Goal: Task Accomplishment & Management: Use online tool/utility

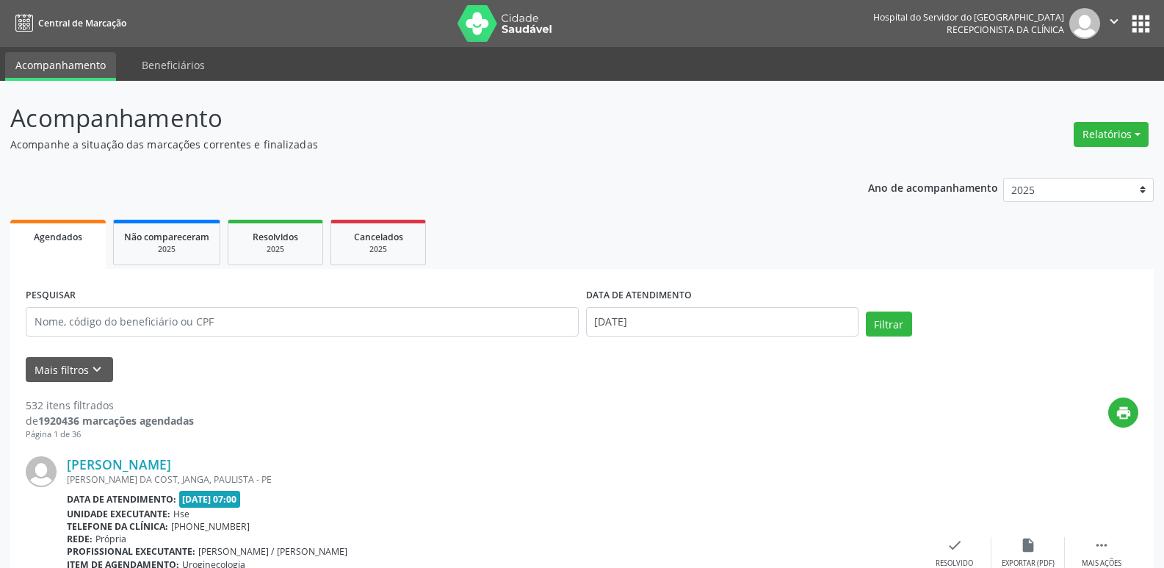
click at [231, 315] on input "text" at bounding box center [302, 321] width 553 height 29
type input "57261733415"
click at [897, 320] on button "Filtrar" at bounding box center [889, 323] width 46 height 25
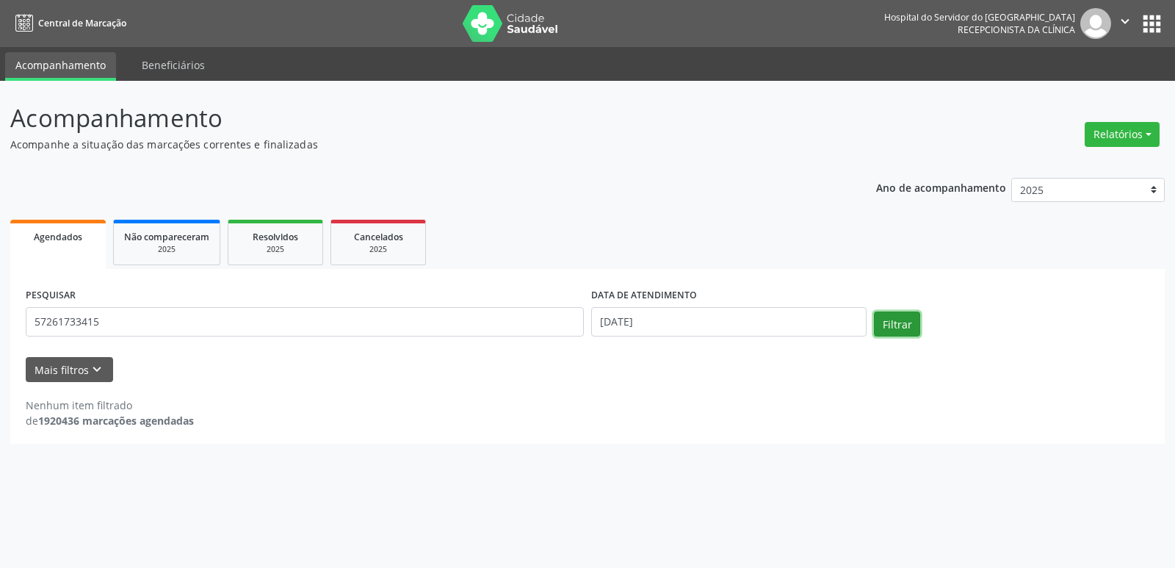
click at [897, 320] on button "Filtrar" at bounding box center [897, 323] width 46 height 25
click at [650, 328] on body "Central de Marcação Hospital do Servidor do [GEOGRAPHIC_DATA] Recepcionista da …" at bounding box center [587, 284] width 1175 height 568
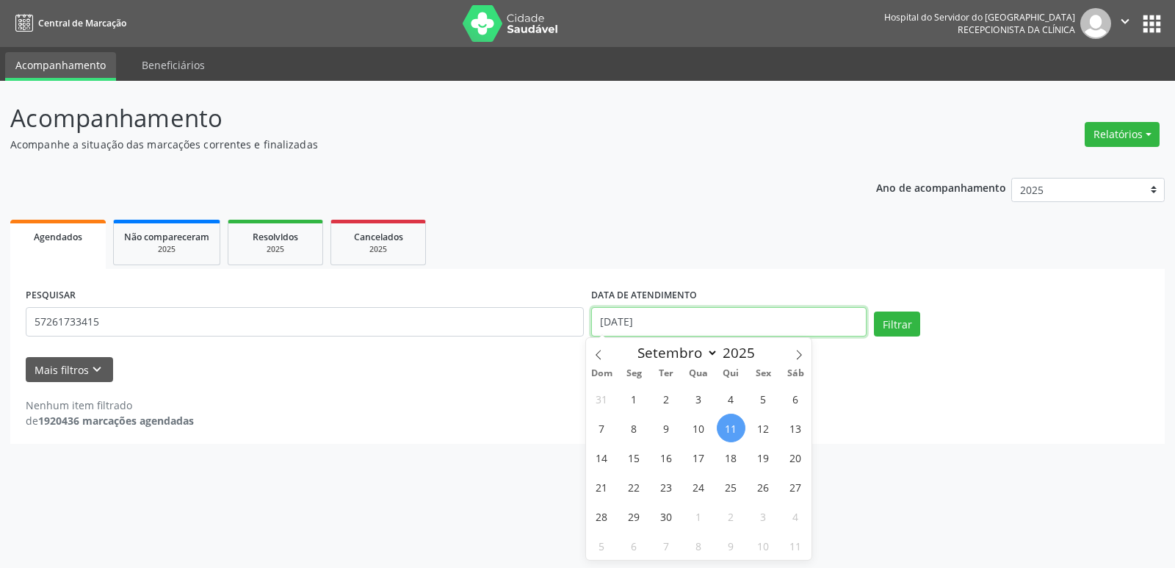
click at [650, 328] on input "[DATE]" at bounding box center [728, 321] width 275 height 29
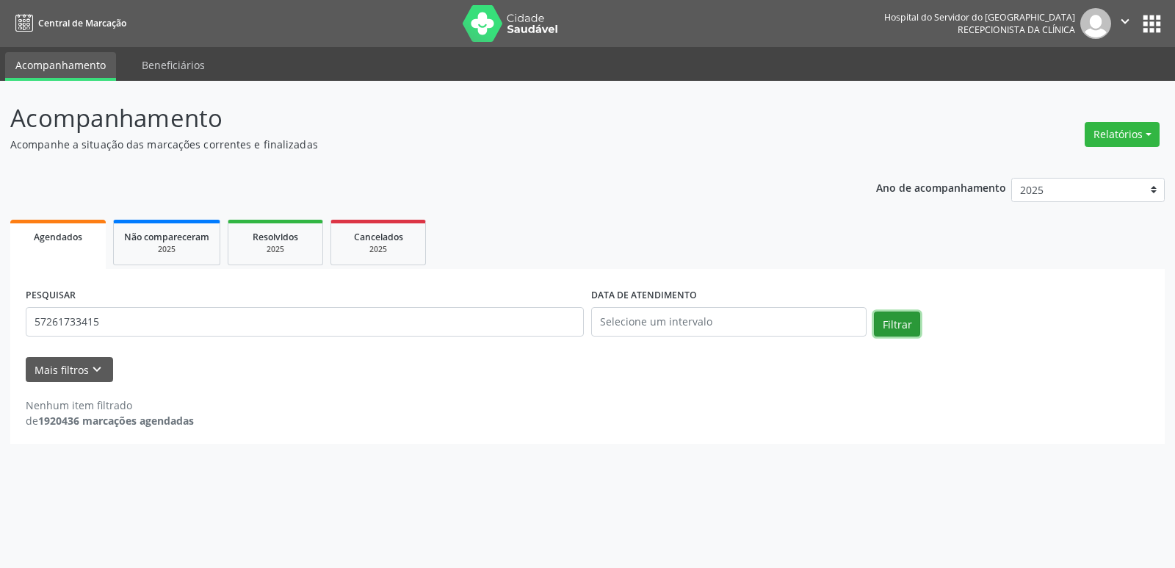
click at [884, 325] on button "Filtrar" at bounding box center [897, 323] width 46 height 25
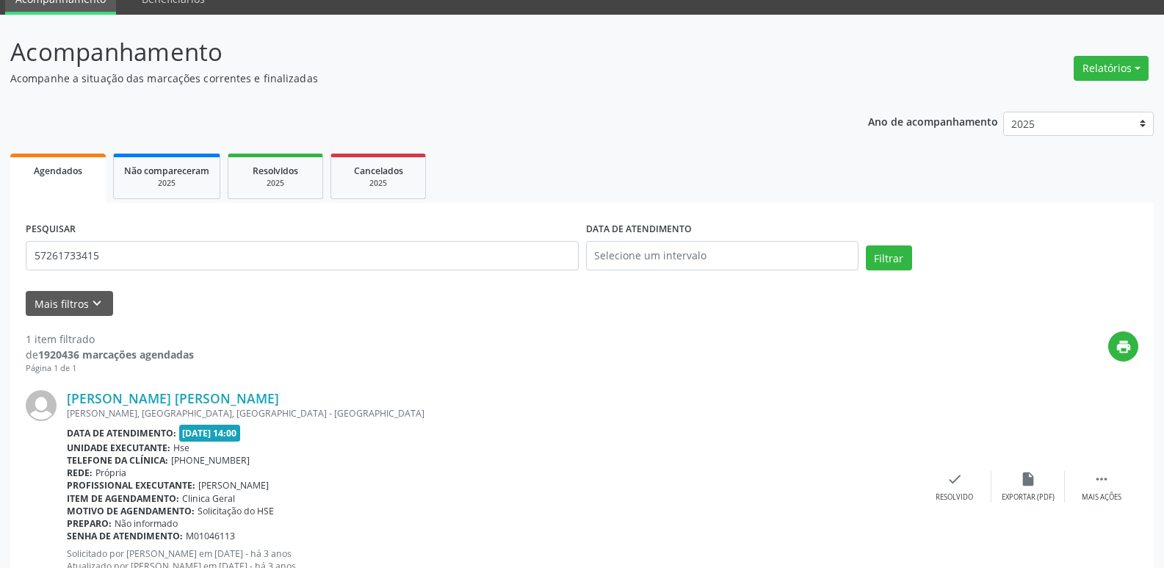
scroll to position [123, 0]
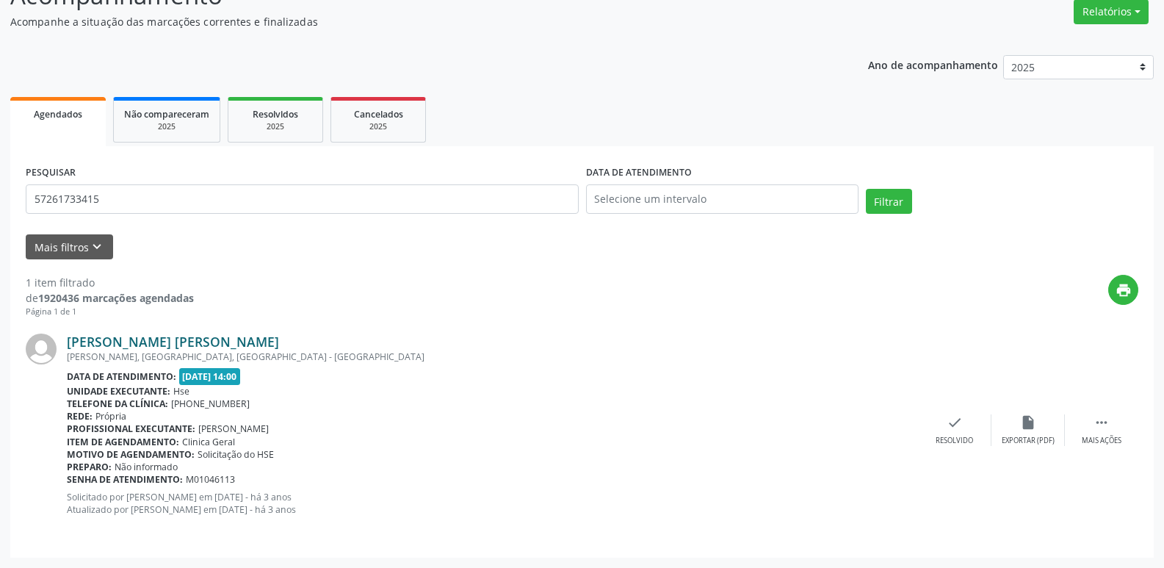
click at [208, 339] on link "[PERSON_NAME] [PERSON_NAME]" at bounding box center [173, 341] width 212 height 16
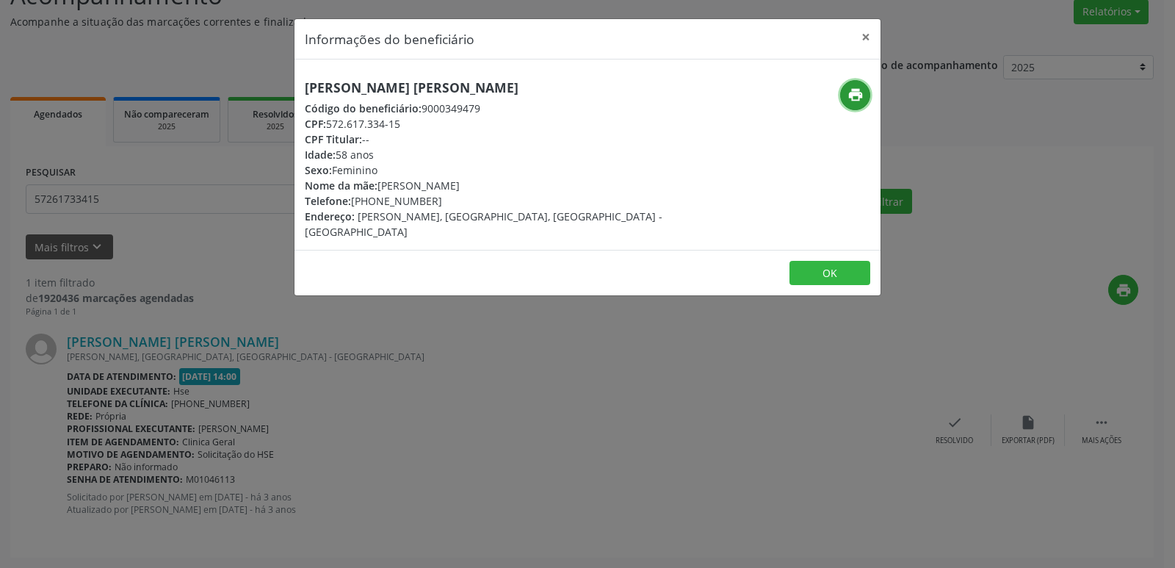
click at [854, 98] on icon "print" at bounding box center [856, 95] width 16 height 16
click at [867, 43] on button "×" at bounding box center [865, 37] width 29 height 36
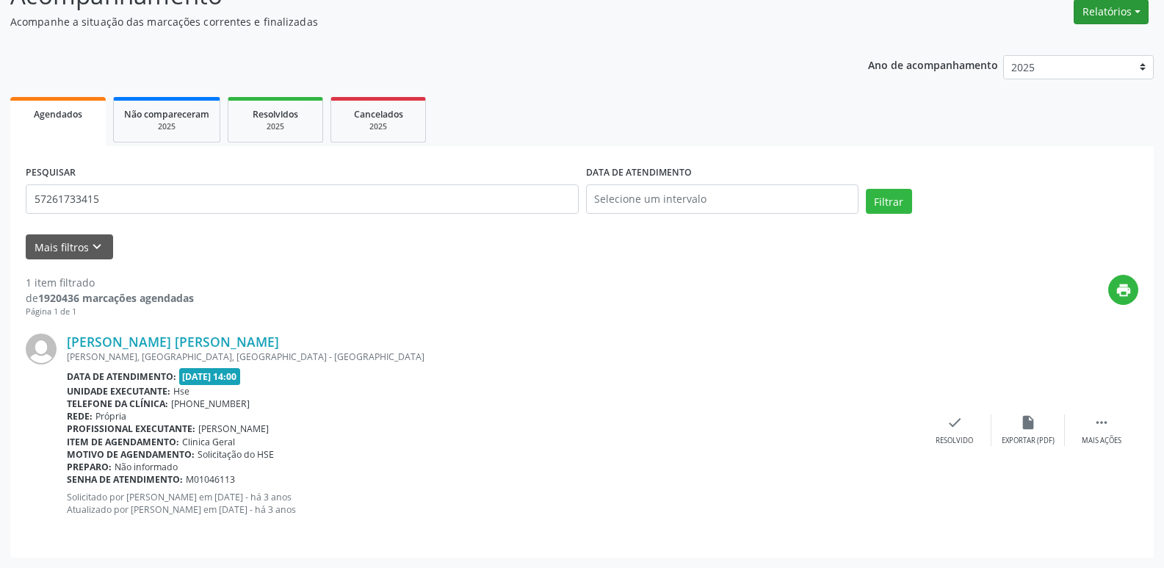
click at [1128, 14] on button "Relatórios" at bounding box center [1111, 11] width 75 height 25
click at [1065, 40] on link "Agendamentos" at bounding box center [1071, 43] width 158 height 21
select select "8"
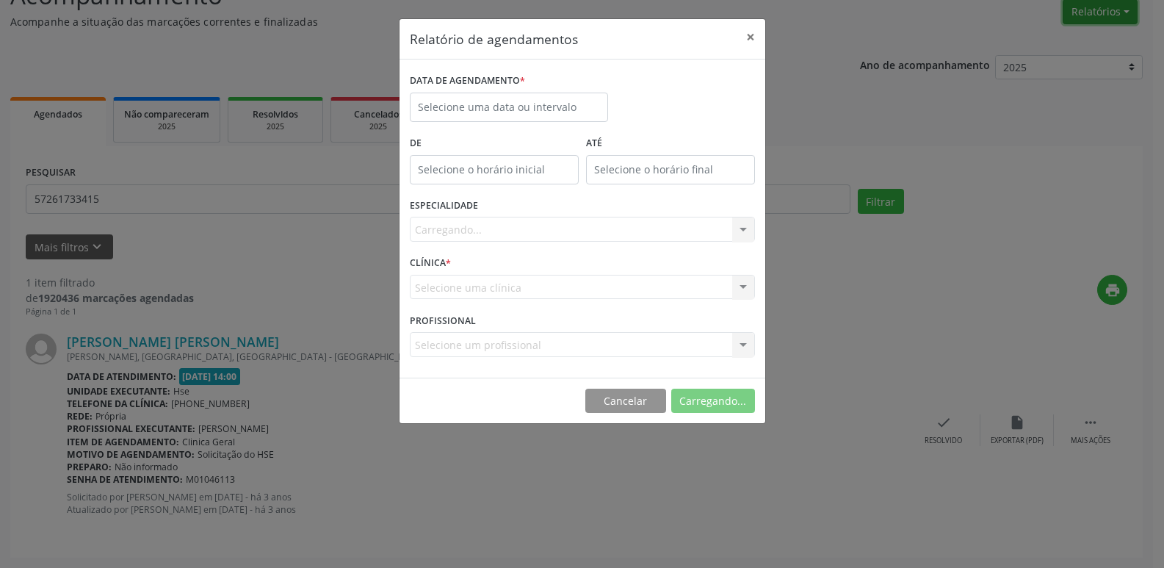
scroll to position [122, 0]
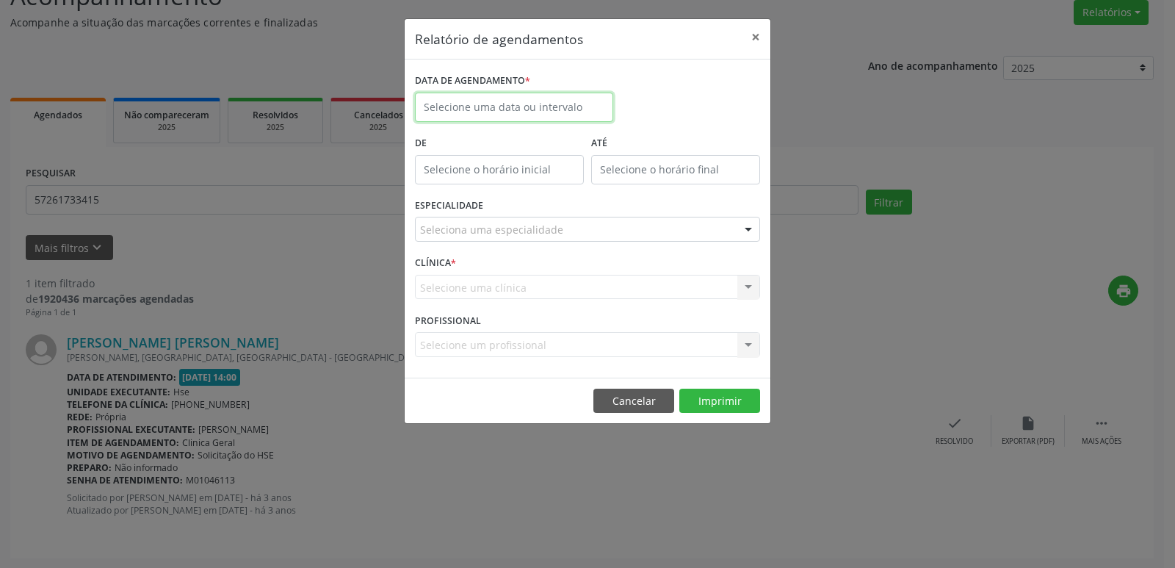
click at [579, 107] on input "text" at bounding box center [514, 107] width 198 height 29
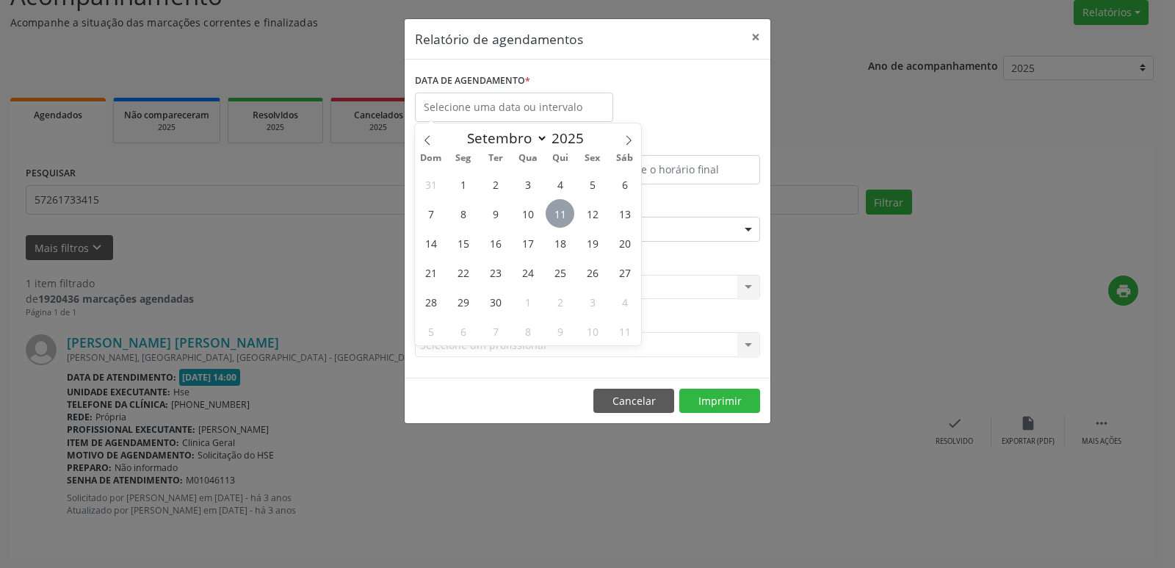
click at [560, 215] on span "11" at bounding box center [560, 213] width 29 height 29
type input "[DATE]"
click at [560, 215] on span "11" at bounding box center [560, 213] width 29 height 29
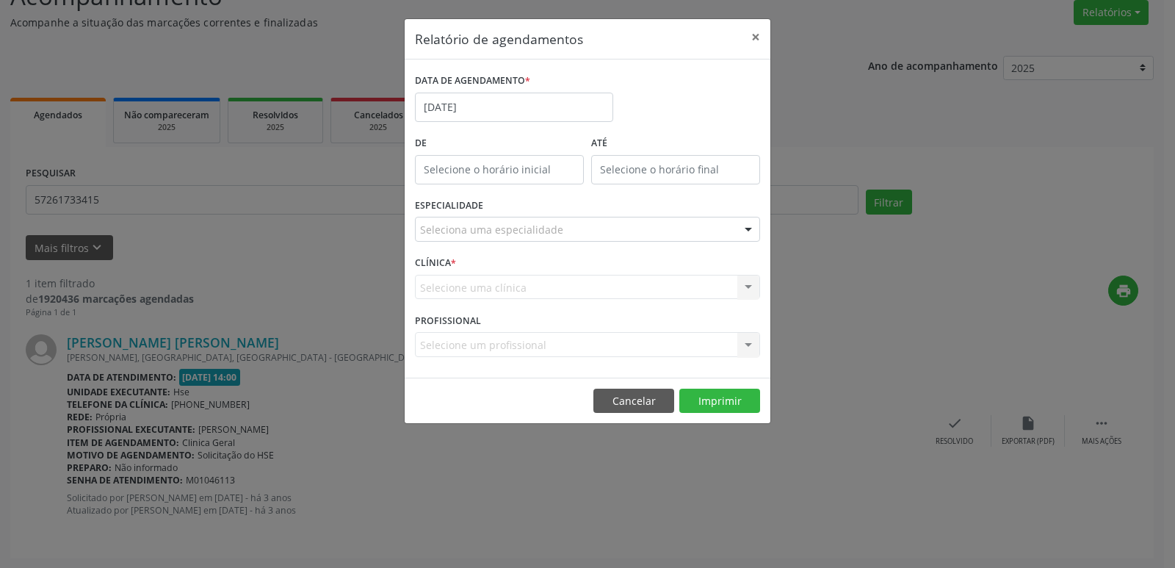
click at [752, 226] on div at bounding box center [748, 229] width 22 height 25
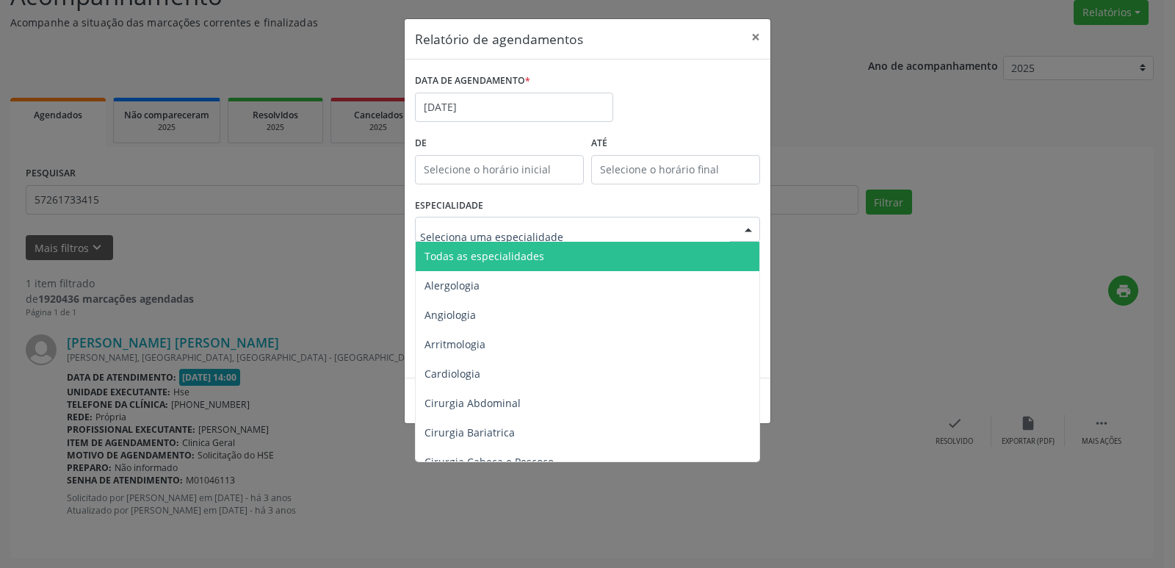
click at [520, 260] on span "Todas as especialidades" at bounding box center [485, 256] width 120 height 14
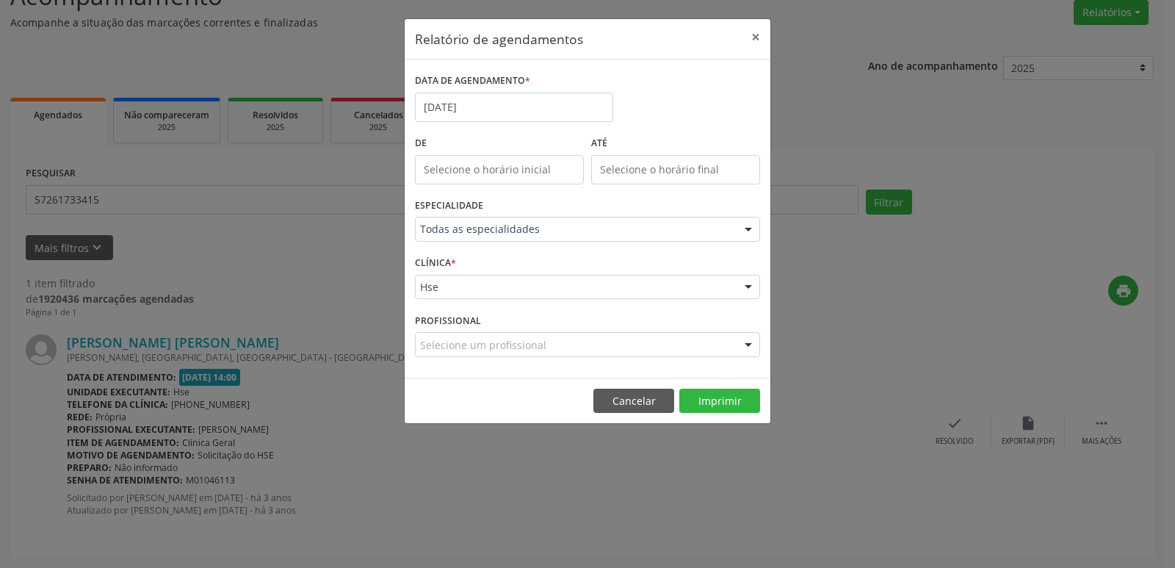
click at [752, 284] on div at bounding box center [748, 287] width 22 height 25
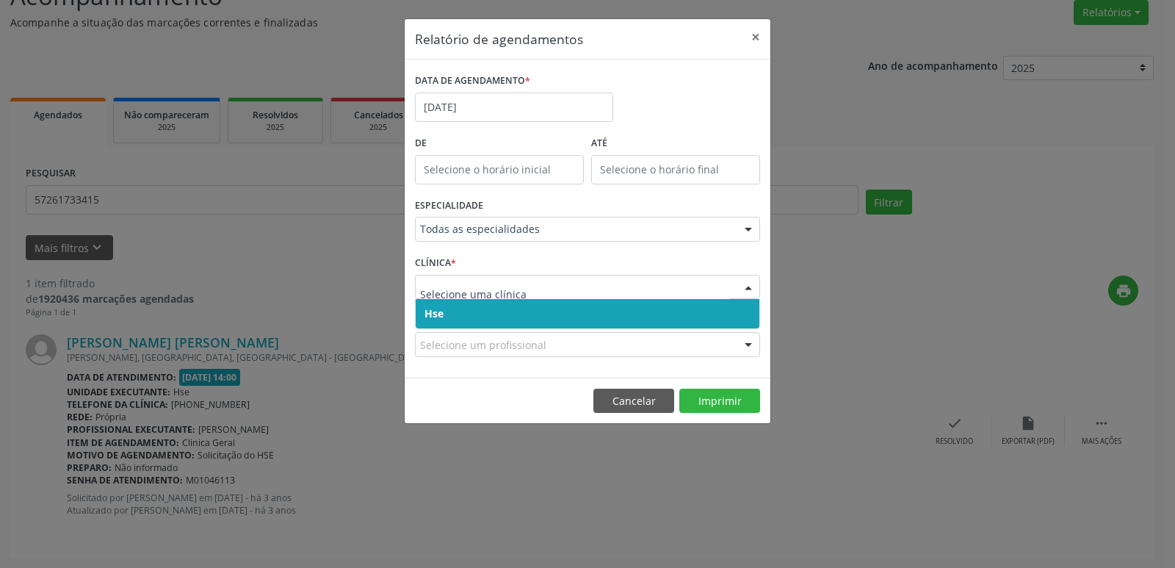
click at [554, 314] on span "Hse" at bounding box center [588, 313] width 344 height 29
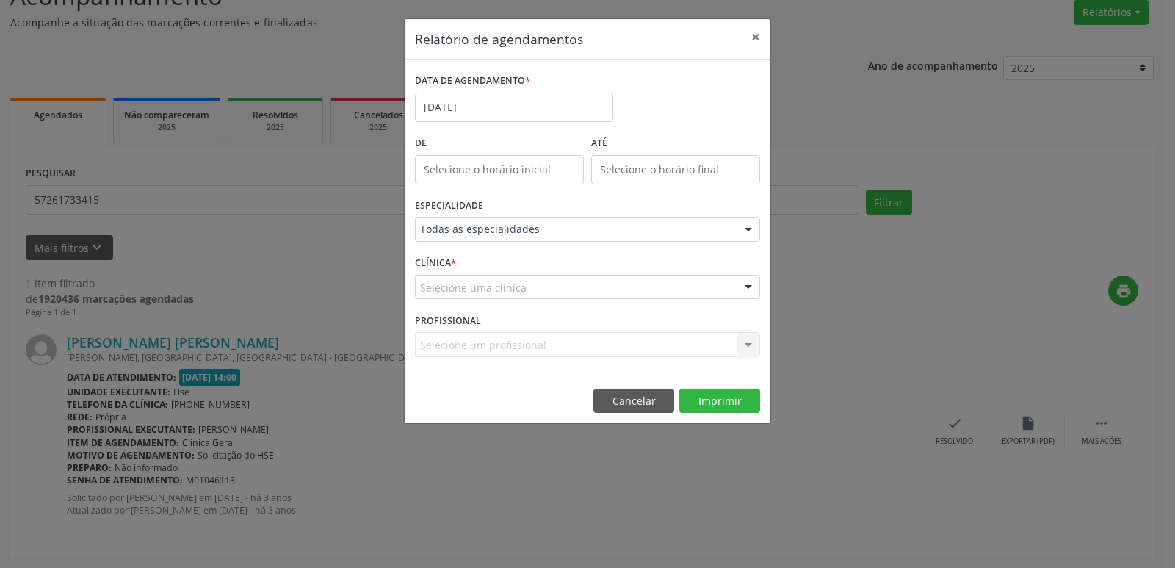
click at [748, 287] on div at bounding box center [748, 287] width 22 height 25
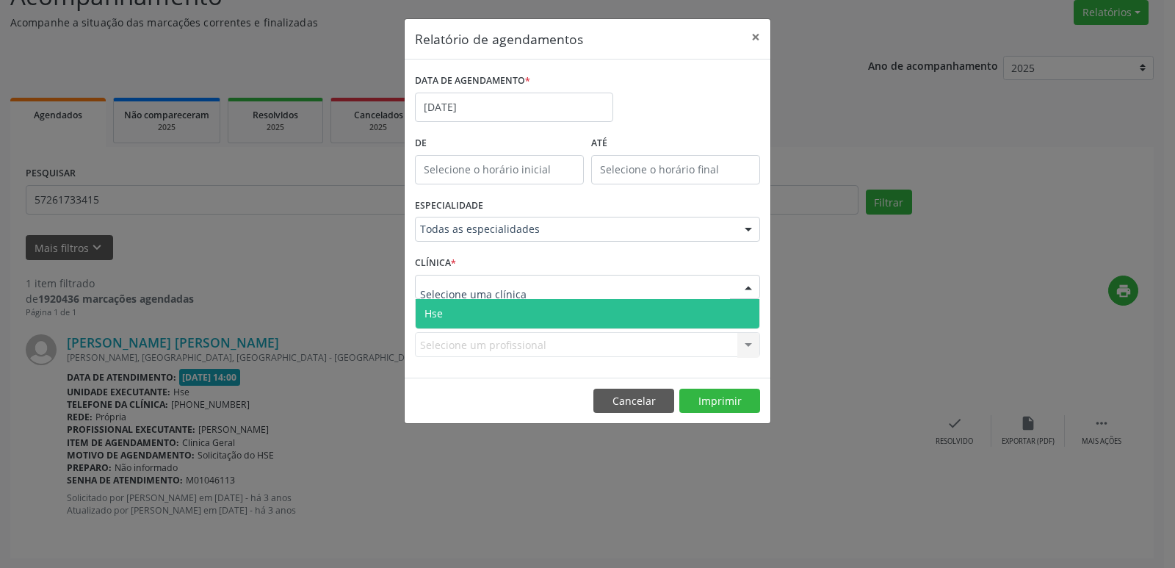
click at [554, 316] on span "Hse" at bounding box center [588, 313] width 344 height 29
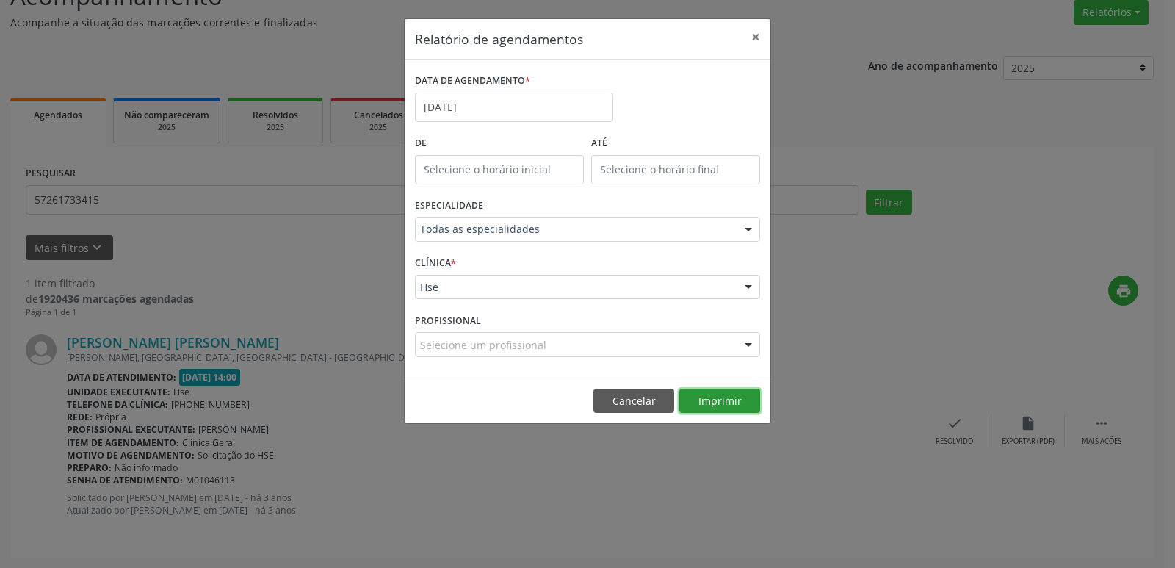
click at [723, 397] on button "Imprimir" at bounding box center [719, 401] width 81 height 25
click at [755, 36] on button "×" at bounding box center [755, 37] width 29 height 36
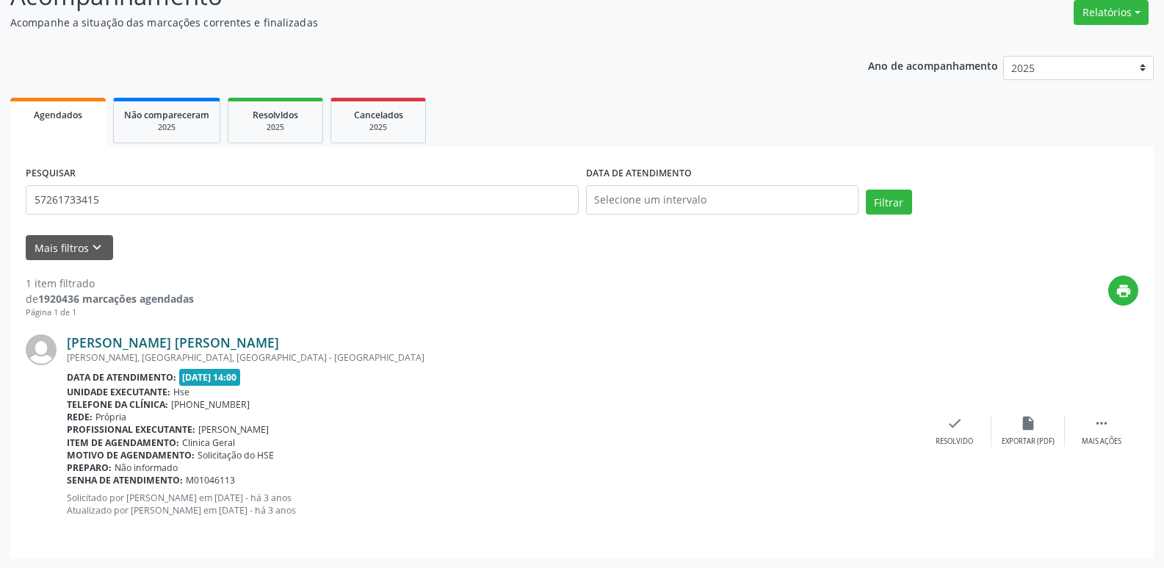
click at [162, 347] on link "[PERSON_NAME] [PERSON_NAME]" at bounding box center [173, 342] width 212 height 16
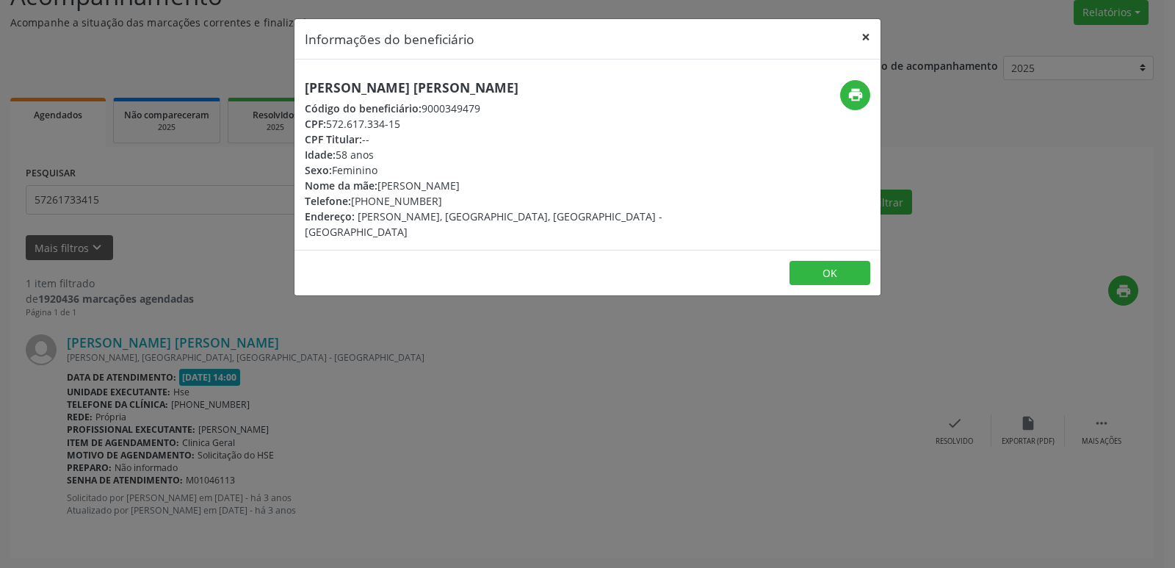
click at [869, 38] on button "×" at bounding box center [865, 37] width 29 height 36
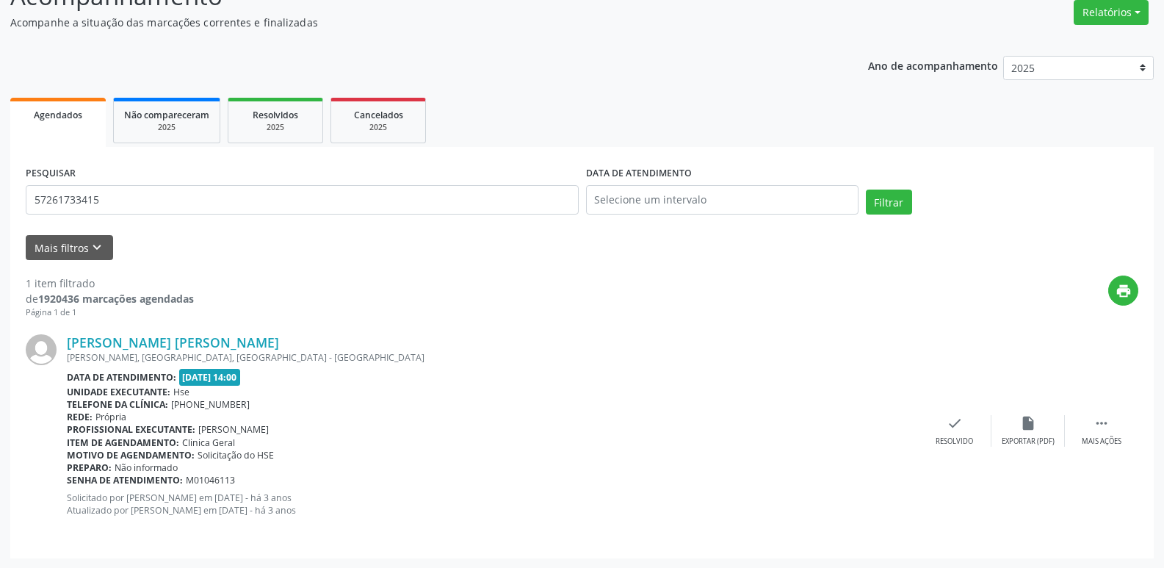
scroll to position [123, 0]
click at [1089, 10] on button "Relatórios" at bounding box center [1111, 11] width 75 height 25
click at [1063, 43] on link "Agendamentos" at bounding box center [1071, 43] width 158 height 21
select select "8"
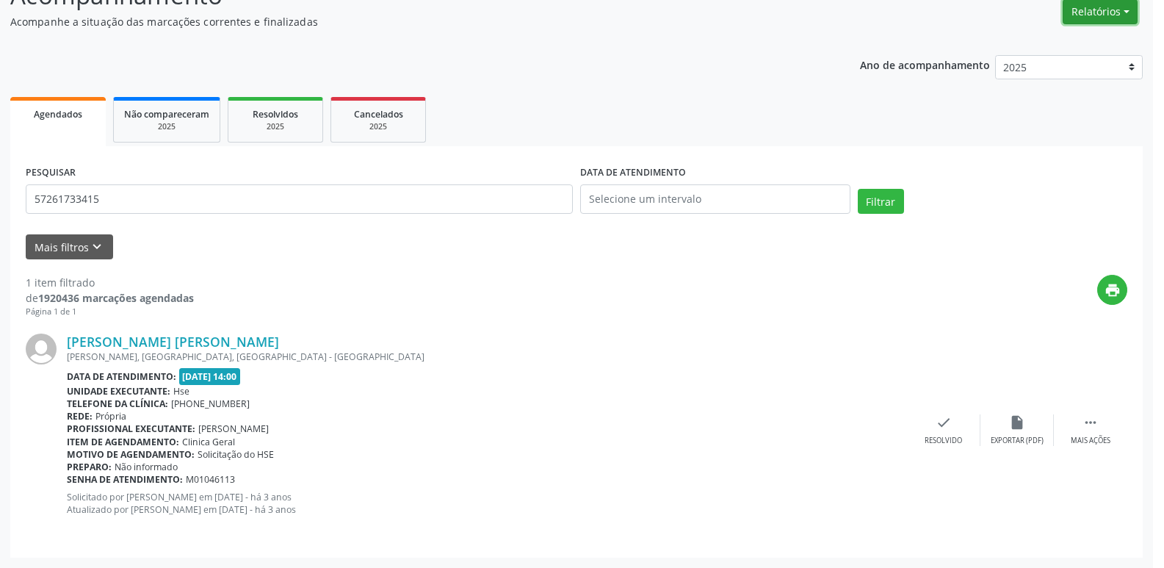
scroll to position [122, 0]
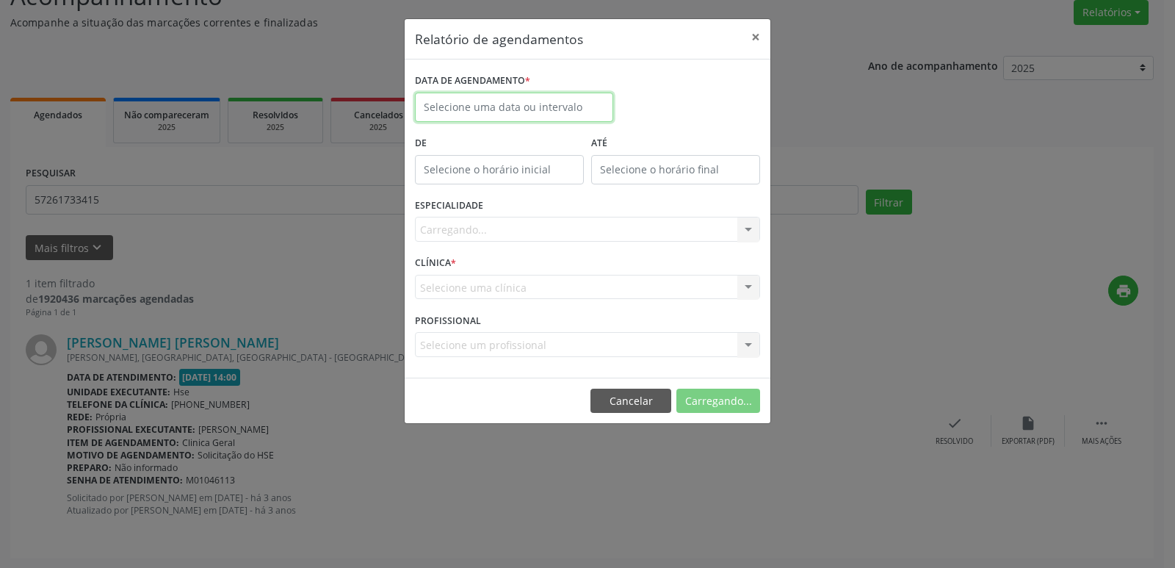
click at [469, 109] on input "text" at bounding box center [514, 107] width 198 height 29
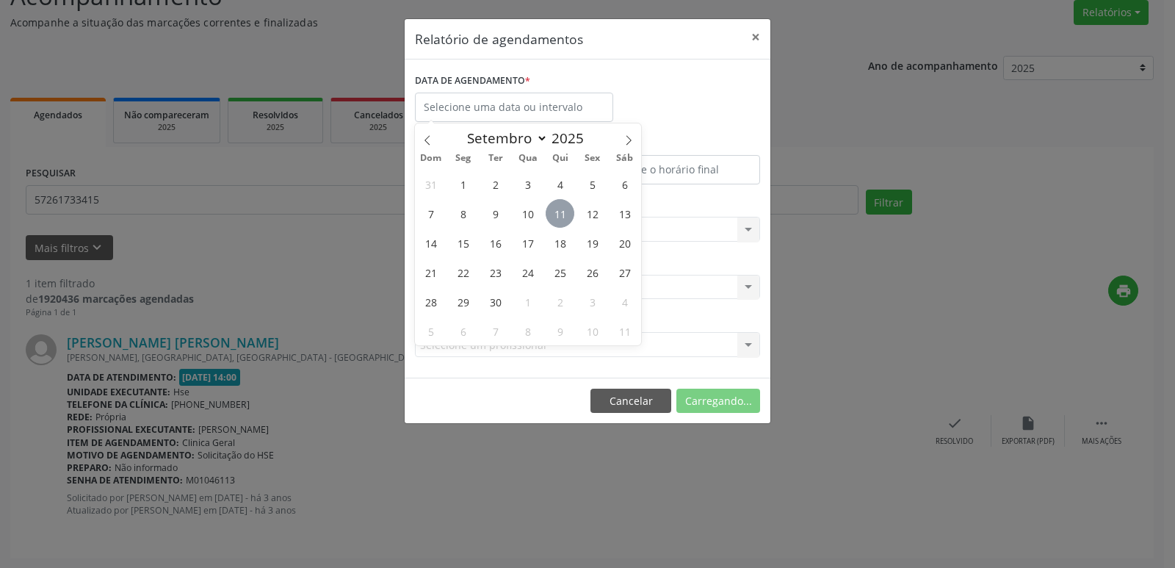
click at [560, 214] on span "11" at bounding box center [560, 213] width 29 height 29
type input "[DATE]"
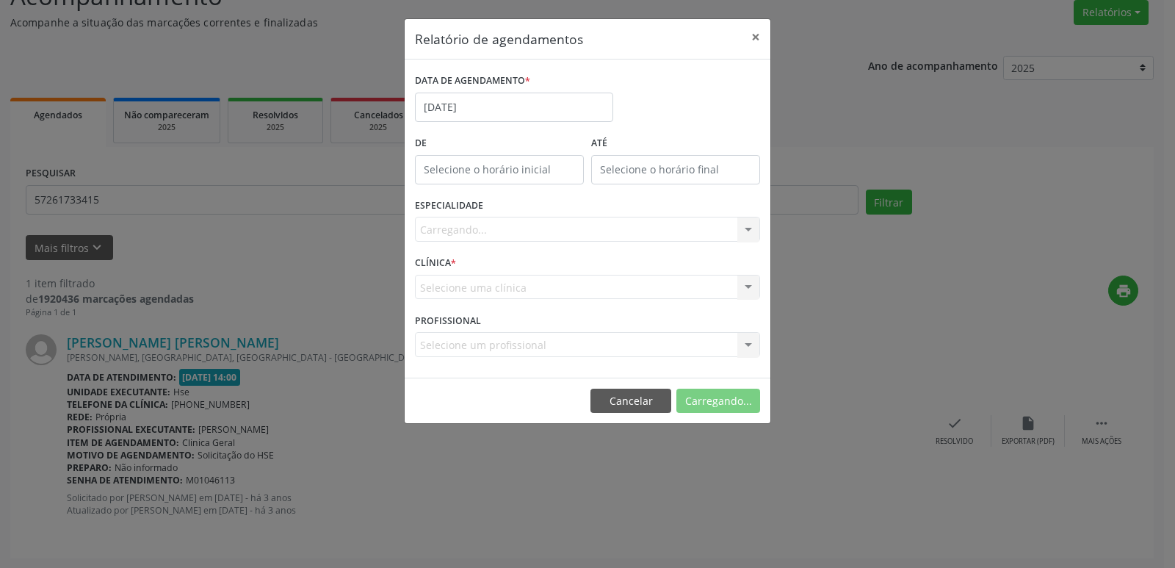
click at [744, 223] on div "Carregando... Todas as especialidades Alergologia Angiologia Arritmologia Cardi…" at bounding box center [587, 229] width 345 height 25
click at [746, 228] on div "Carregando... Todas as especialidades Alergologia Angiologia Arritmologia Cardi…" at bounding box center [587, 229] width 345 height 25
click at [748, 231] on div "Carregando... Todas as especialidades Alergologia Angiologia Arritmologia Cardi…" at bounding box center [587, 229] width 345 height 25
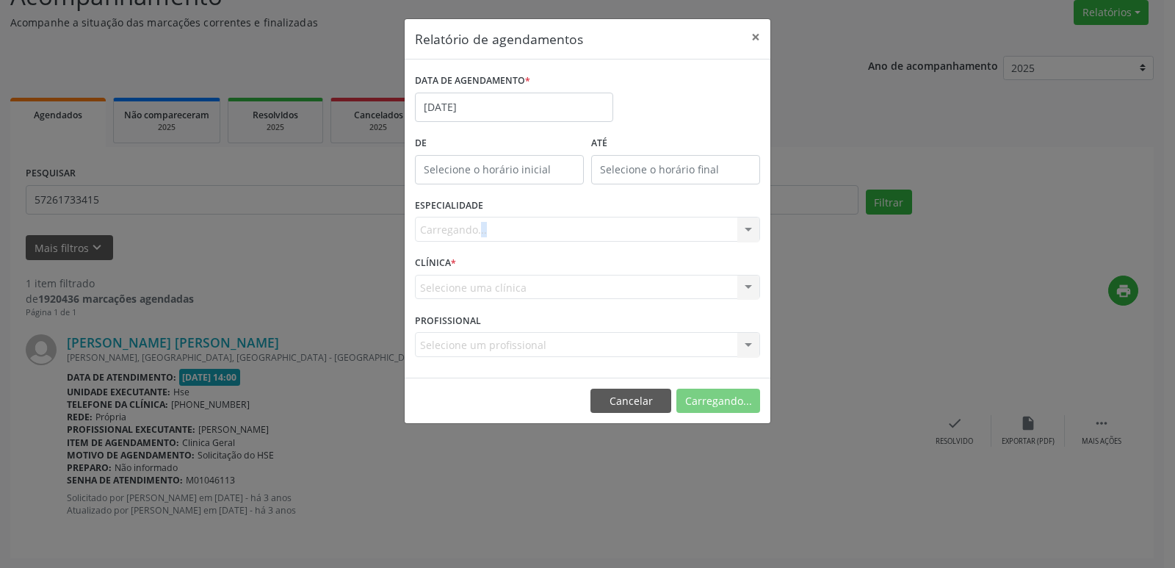
click at [748, 231] on div "Carregando... Todas as especialidades Alergologia Angiologia Arritmologia Cardi…" at bounding box center [587, 229] width 345 height 25
click at [749, 290] on div "Selecione uma clínica Hse Nenhum resultado encontrado para: " " Não há nenhuma …" at bounding box center [587, 287] width 345 height 25
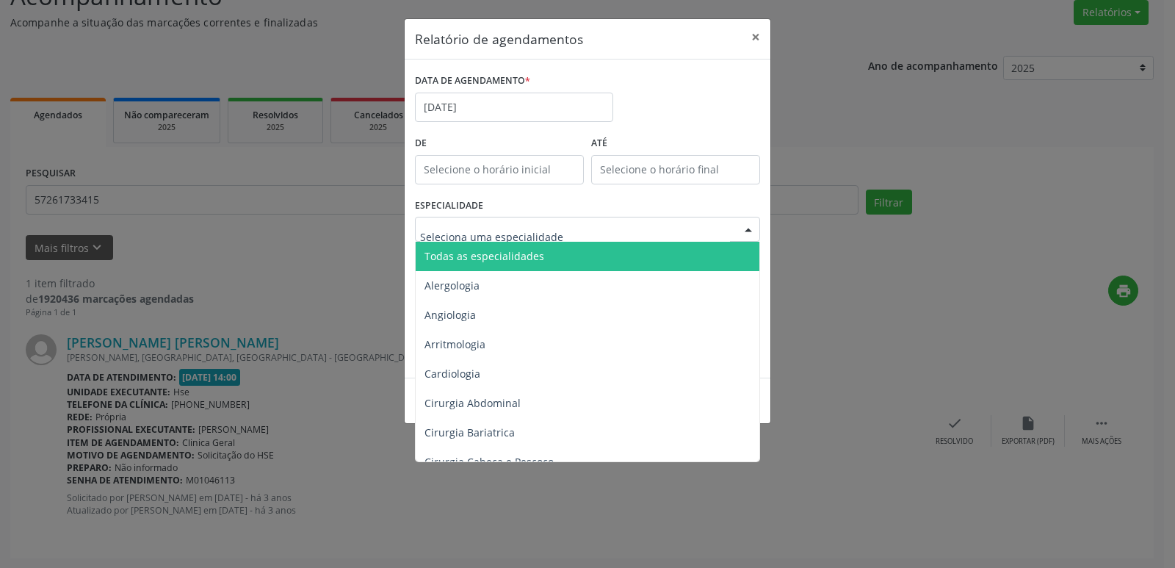
click at [748, 227] on div at bounding box center [748, 229] width 22 height 25
click at [600, 239] on input "text" at bounding box center [575, 236] width 310 height 29
click at [600, 253] on span "Todas as especialidades" at bounding box center [589, 256] width 346 height 29
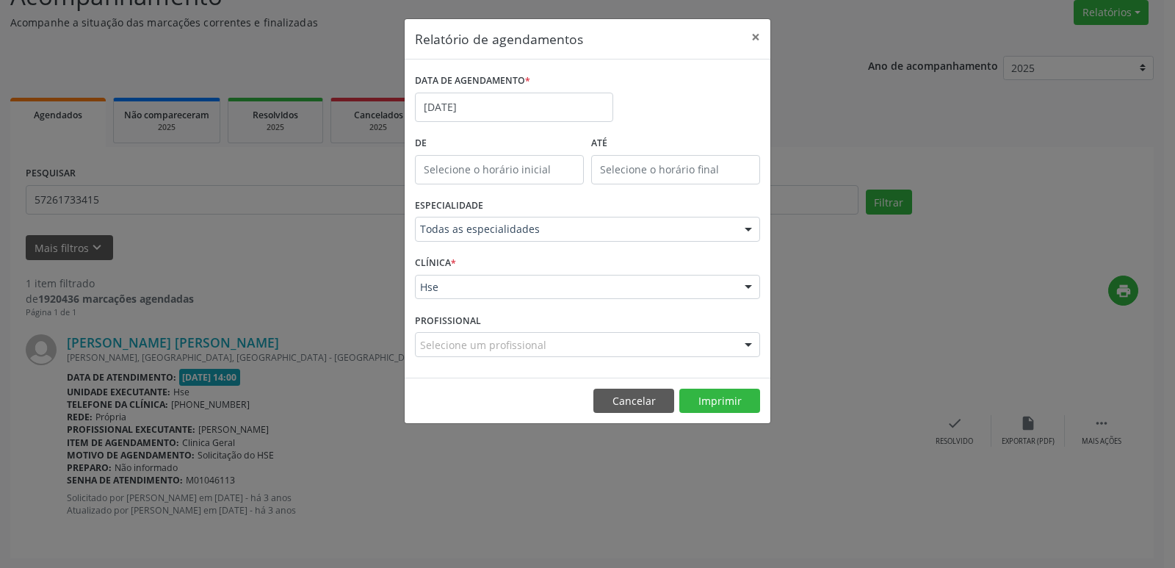
click at [751, 288] on div at bounding box center [748, 287] width 22 height 25
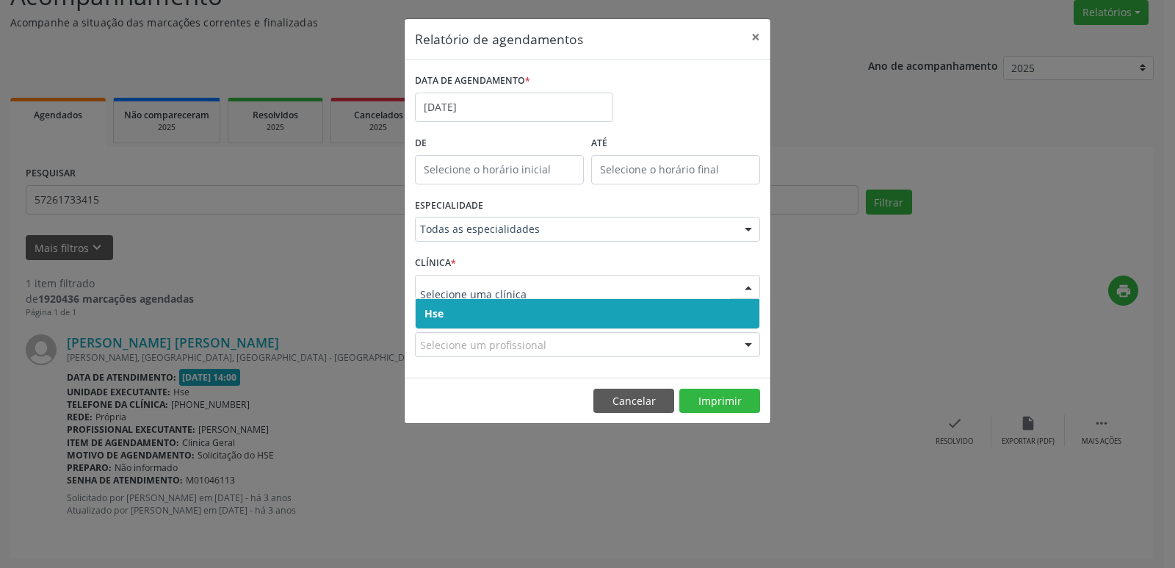
click at [657, 314] on span "Hse" at bounding box center [588, 313] width 344 height 29
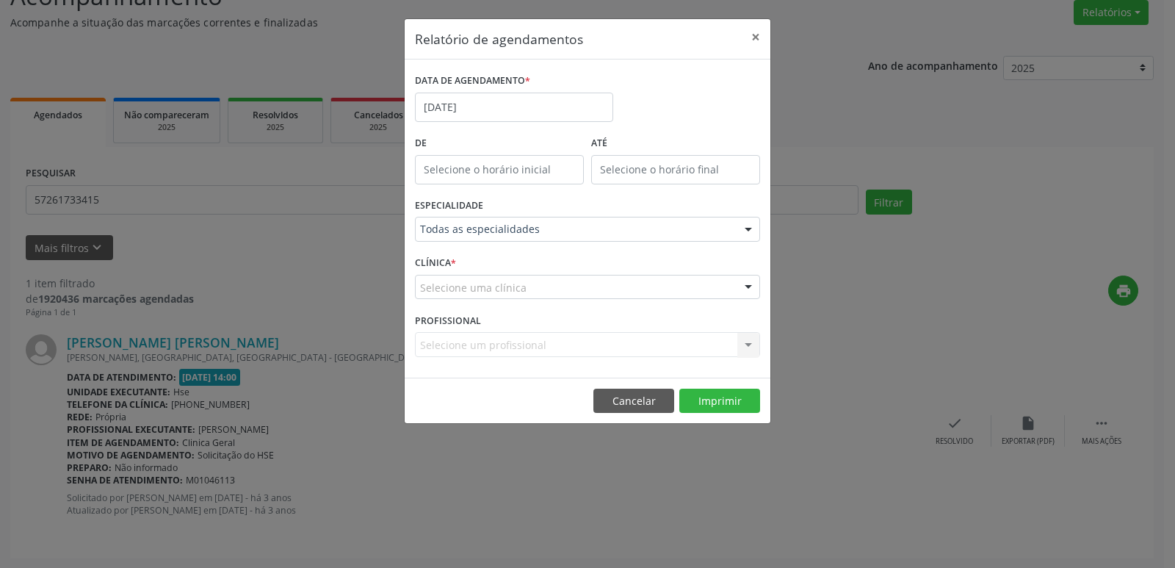
click at [751, 282] on div at bounding box center [748, 287] width 22 height 25
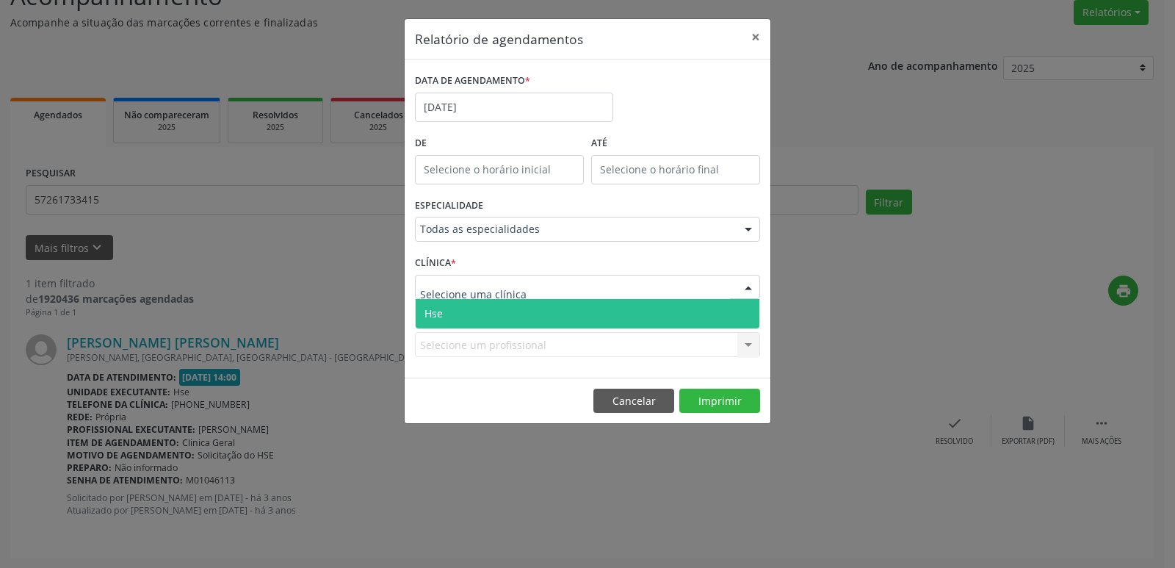
click at [595, 314] on span "Hse" at bounding box center [588, 313] width 344 height 29
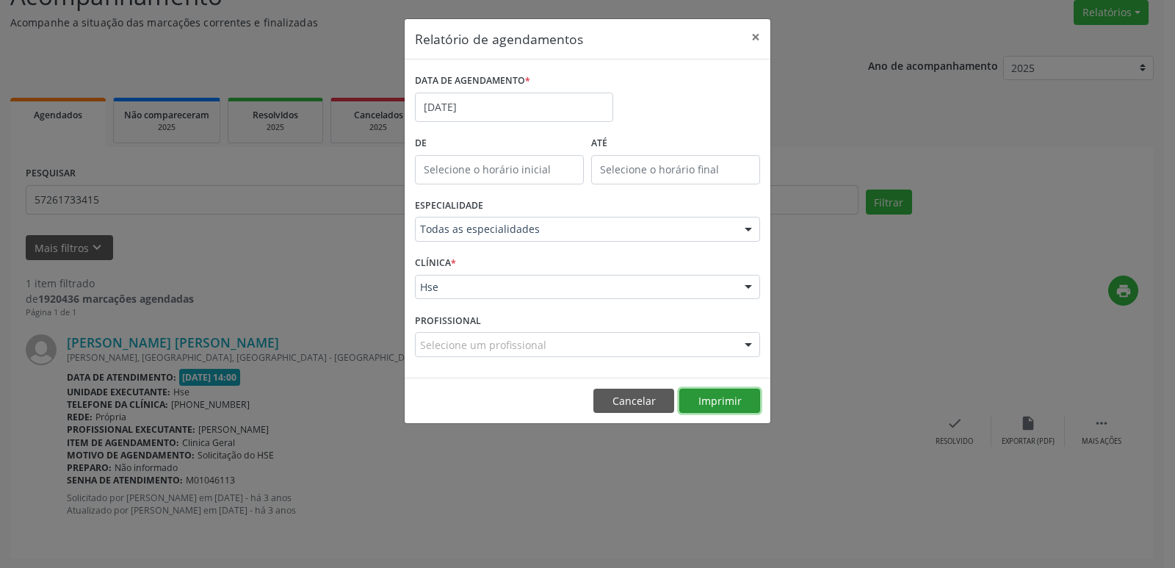
click at [732, 401] on button "Imprimir" at bounding box center [719, 401] width 81 height 25
click at [757, 39] on button "×" at bounding box center [755, 37] width 29 height 36
